Goal: Task Accomplishment & Management: Manage account settings

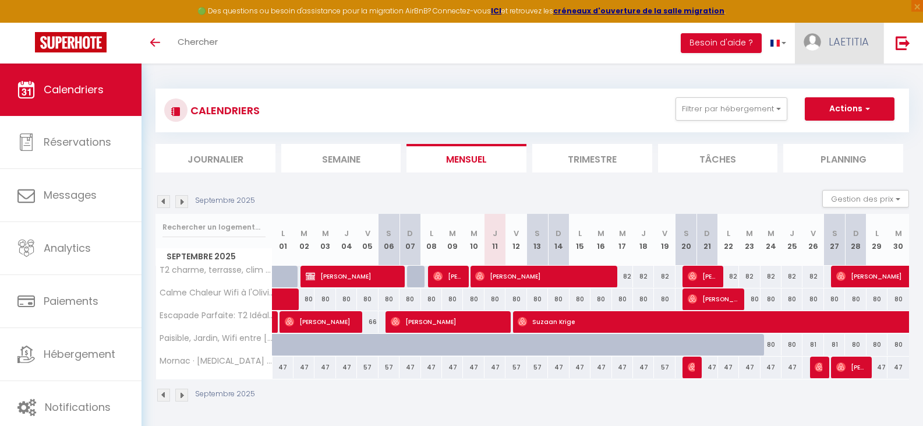
click at [849, 45] on span "LAETITIA" at bounding box center [848, 41] width 40 height 15
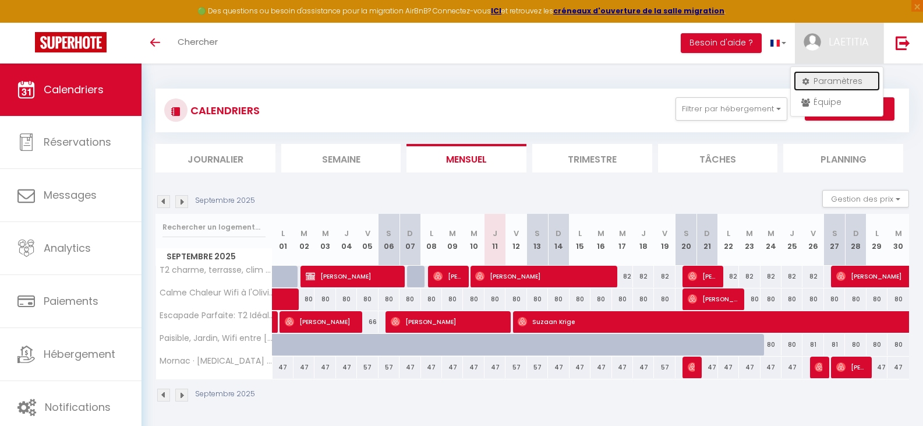
click at [809, 83] on icon at bounding box center [805, 81] width 8 height 8
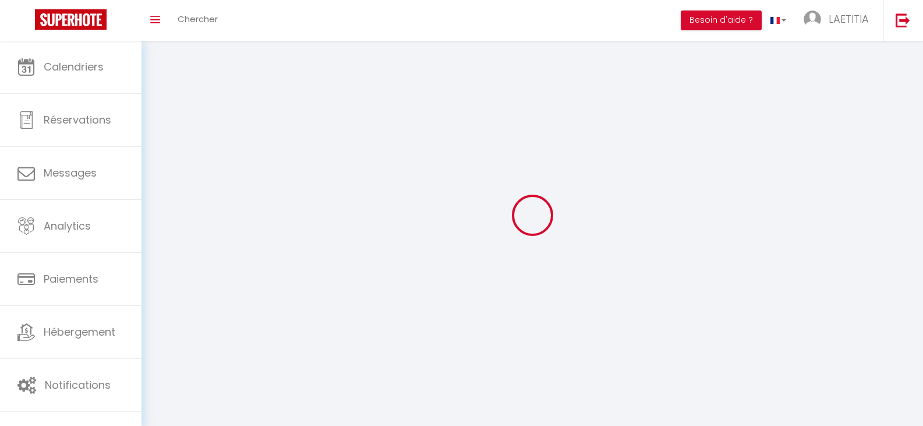
type input "LAETITIA"
type input "FERREIRA"
type input "0660464295"
type input "[STREET_ADDRESS]"
type input "33200"
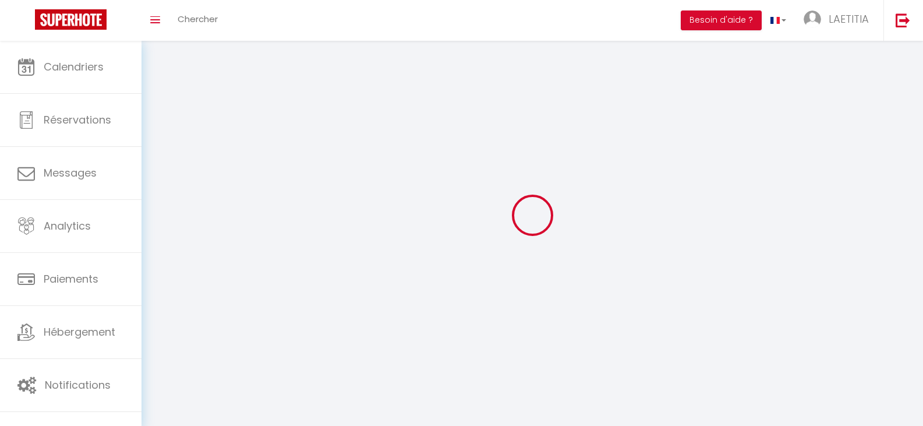
type input "[GEOGRAPHIC_DATA]"
type input "zhP2DSYP5G8licJNOv4qgLBLG"
type input "uZ9mj6NIQklWnLiHEolYXKu0Z"
select select "28"
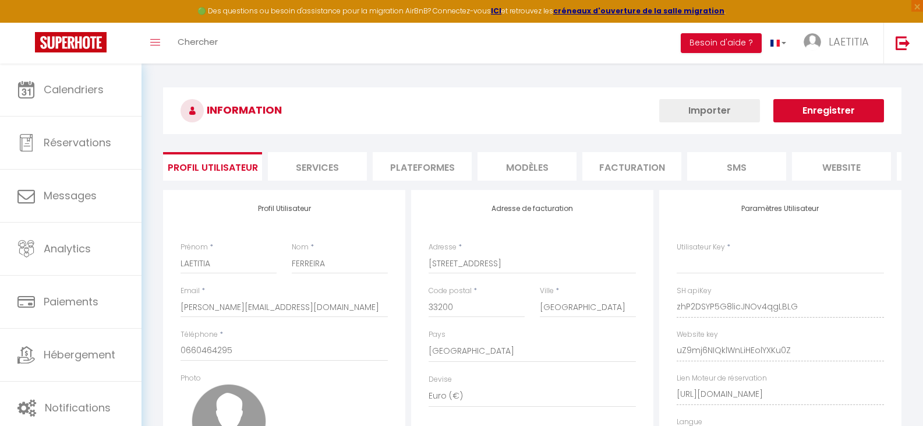
type input "zhP2DSYP5G8licJNOv4qgLBLG"
type input "uZ9mj6NIQklWnLiHEolYXKu0Z"
type input "[URL][DOMAIN_NAME]"
select select "fr"
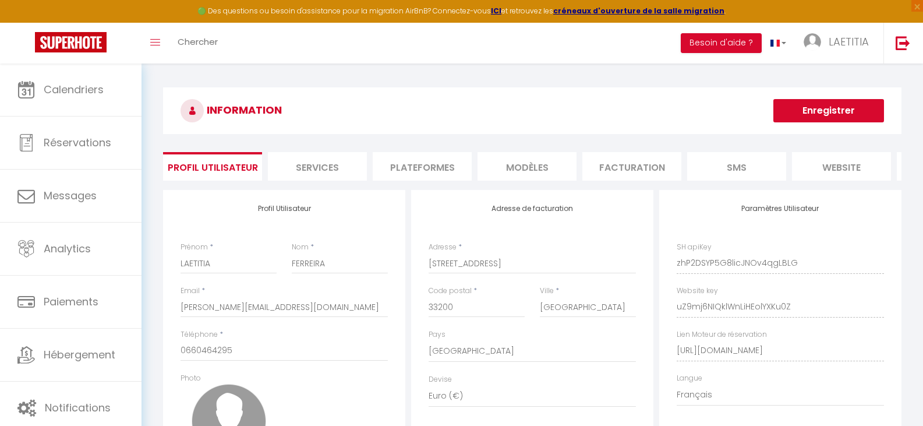
click at [410, 175] on li "Plateformes" at bounding box center [422, 166] width 99 height 29
